Goal: Information Seeking & Learning: Learn about a topic

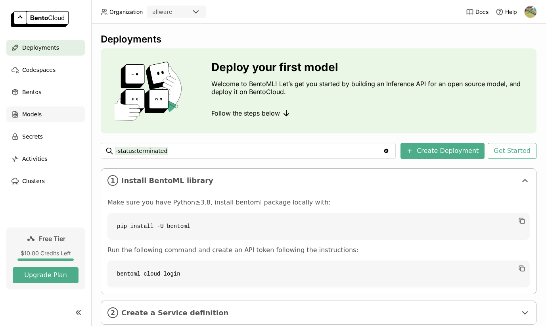
click at [39, 113] on span "Models" at bounding box center [31, 114] width 19 height 10
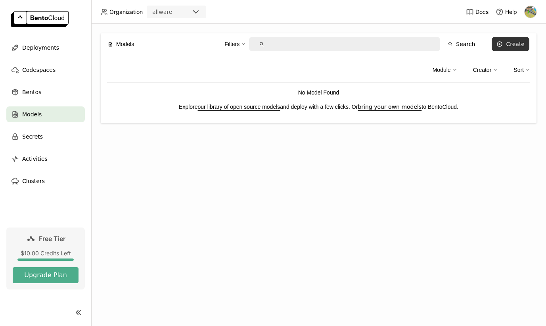
click at [505, 44] on button "Create" at bounding box center [511, 44] width 38 height 14
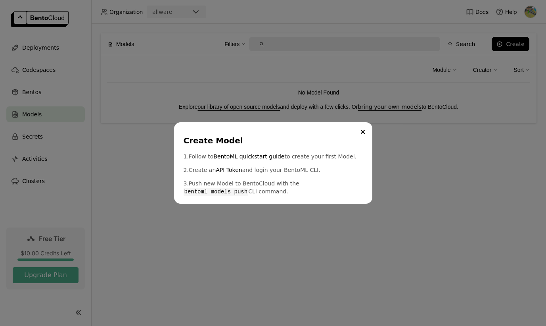
drag, startPoint x: 305, startPoint y: 157, endPoint x: 340, endPoint y: 170, distance: 37.3
click at [340, 170] on div "1. Follow to BentoML quickstart guide to create your first Model. 2. Create an …" at bounding box center [273, 173] width 179 height 43
click at [360, 130] on button "Close" at bounding box center [363, 132] width 10 height 10
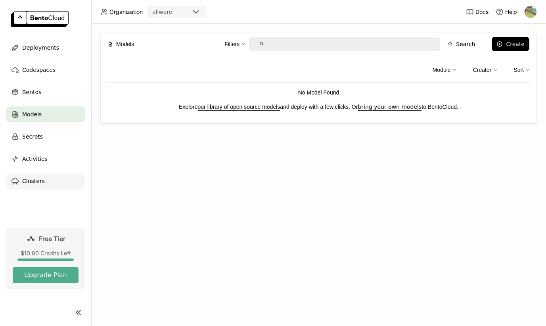
click at [42, 180] on span "Clusters" at bounding box center [33, 181] width 23 height 10
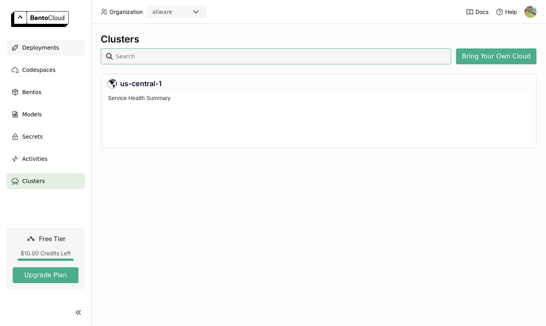
scroll to position [48, 425]
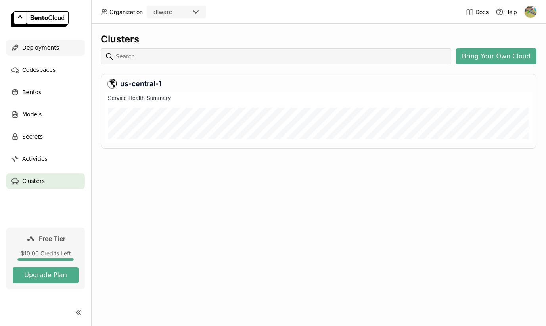
click at [43, 48] on span "Deployments" at bounding box center [40, 48] width 37 height 10
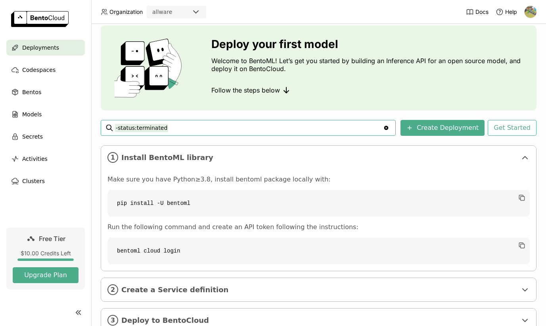
scroll to position [51, 0]
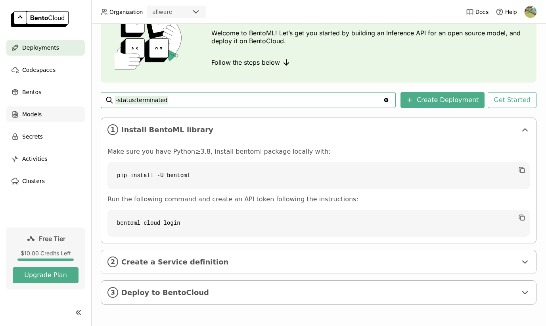
click at [35, 113] on span "Models" at bounding box center [31, 114] width 19 height 10
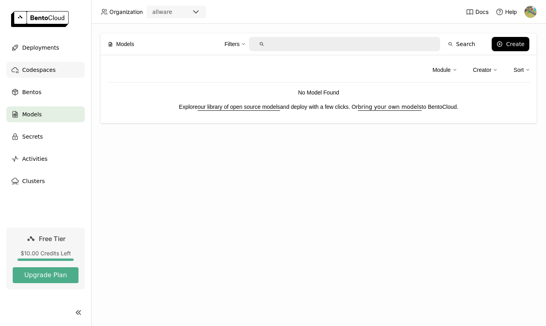
click at [33, 69] on span "Codespaces" at bounding box center [38, 70] width 33 height 10
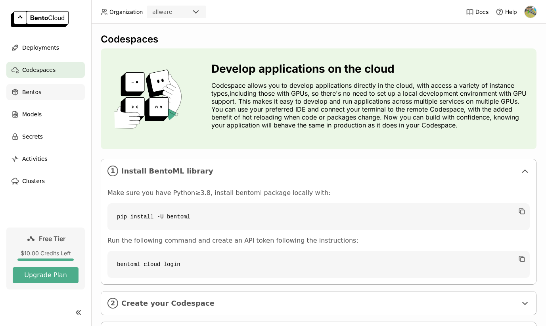
click at [32, 91] on span "Bentos" at bounding box center [31, 92] width 19 height 10
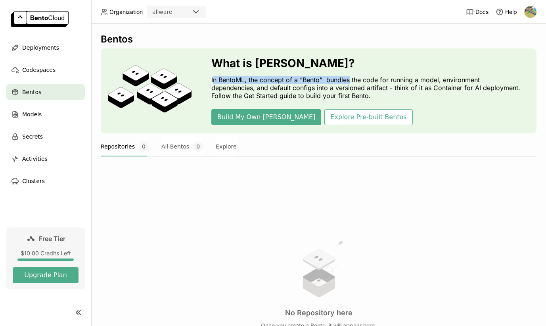
drag, startPoint x: 213, startPoint y: 80, endPoint x: 350, endPoint y: 81, distance: 137.2
click at [350, 81] on p "In BentoML, the concept of a “Bento” bundles the code for running a model, envi…" at bounding box center [367, 88] width 313 height 24
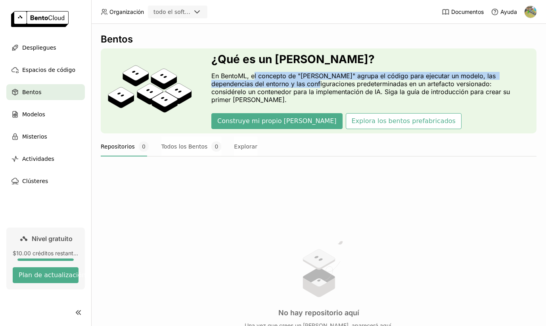
drag, startPoint x: 254, startPoint y: 77, endPoint x: 289, endPoint y: 89, distance: 37.4
click at [290, 89] on font "En BentoML, el concepto de "[PERSON_NAME]" agrupa el código para ejecutar un mo…" at bounding box center [361, 88] width 301 height 32
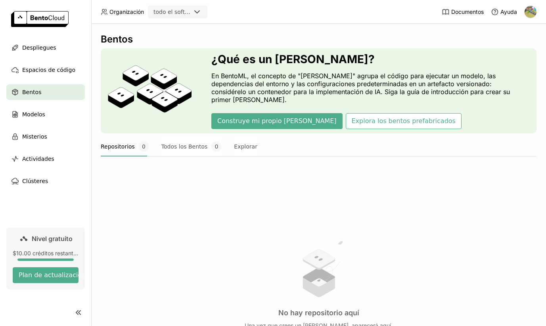
click at [236, 81] on font "En BentoML, el concepto de "[PERSON_NAME]" agrupa el código para ejecutar un mo…" at bounding box center [361, 88] width 301 height 32
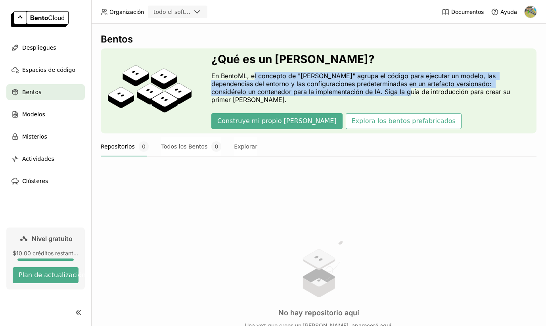
drag, startPoint x: 253, startPoint y: 80, endPoint x: 349, endPoint y: 96, distance: 97.3
click at [349, 96] on font "En BentoML, el concepto de "[PERSON_NAME]" agrupa el código para ejecutar un mo…" at bounding box center [361, 88] width 301 height 32
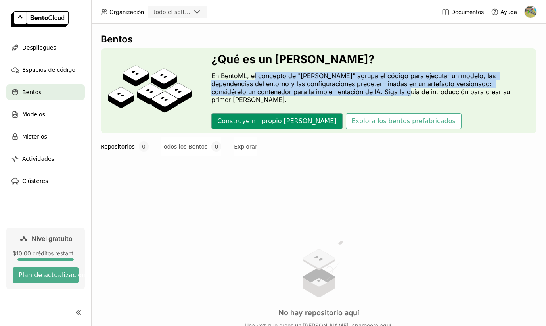
click at [260, 117] on font "Construye mi propio [PERSON_NAME]" at bounding box center [276, 121] width 119 height 8
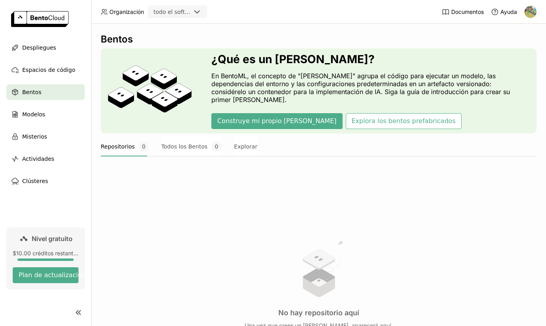
click at [220, 207] on div "No hay repositorio aquí Una vez que crees un [PERSON_NAME], aparecerá aquí." at bounding box center [319, 283] width 436 height 217
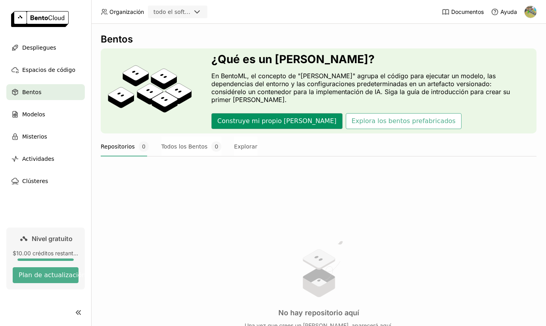
click at [246, 118] on font "Construye mi propio [PERSON_NAME]" at bounding box center [276, 121] width 119 height 8
